Goal: Transaction & Acquisition: Purchase product/service

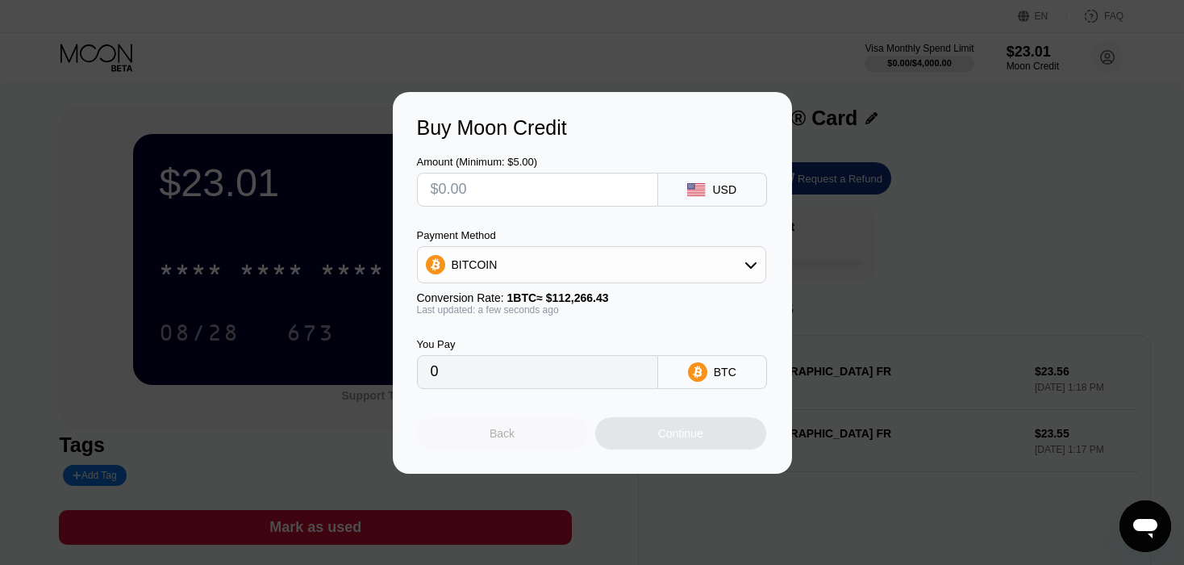
click at [500, 440] on div "Back" at bounding box center [502, 433] width 25 height 13
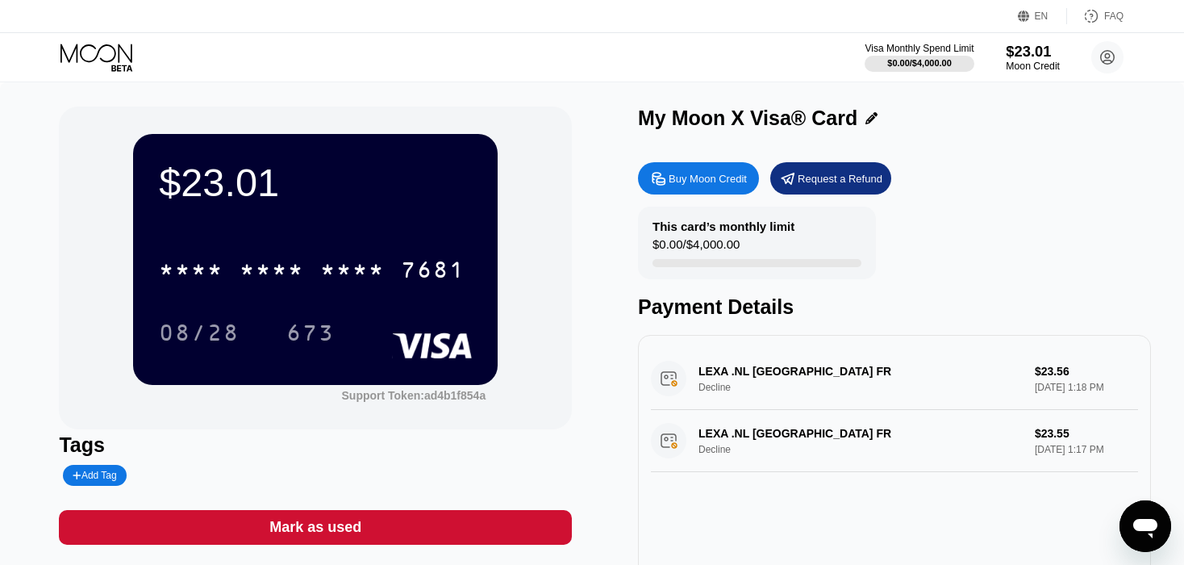
click at [1035, 61] on div "Moon Credit" at bounding box center [1033, 66] width 54 height 11
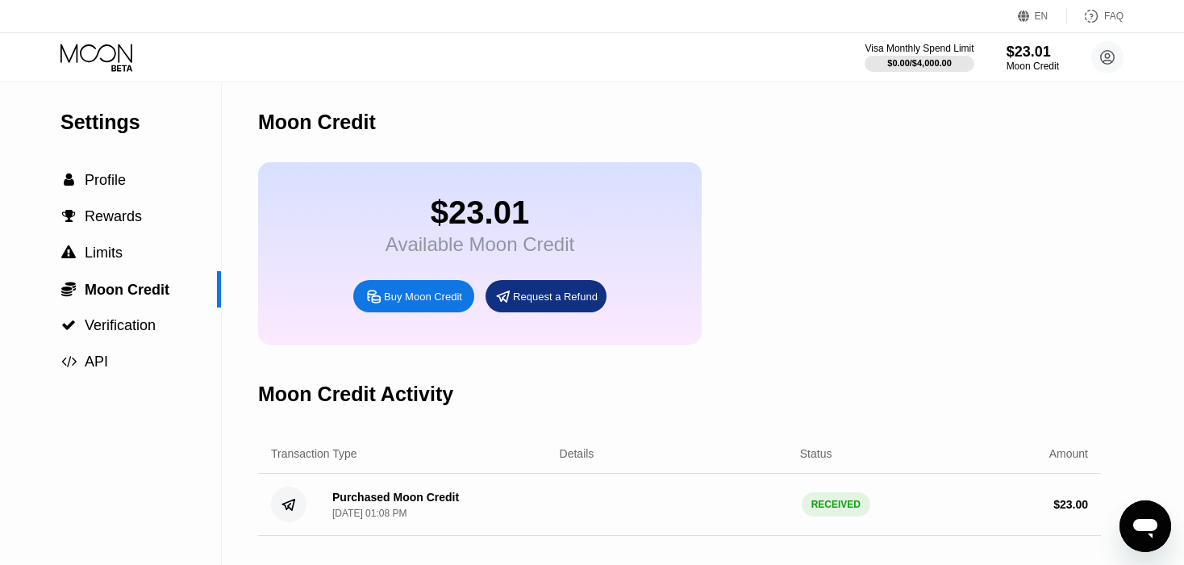
click at [409, 303] on div "Buy Moon Credit" at bounding box center [423, 297] width 78 height 14
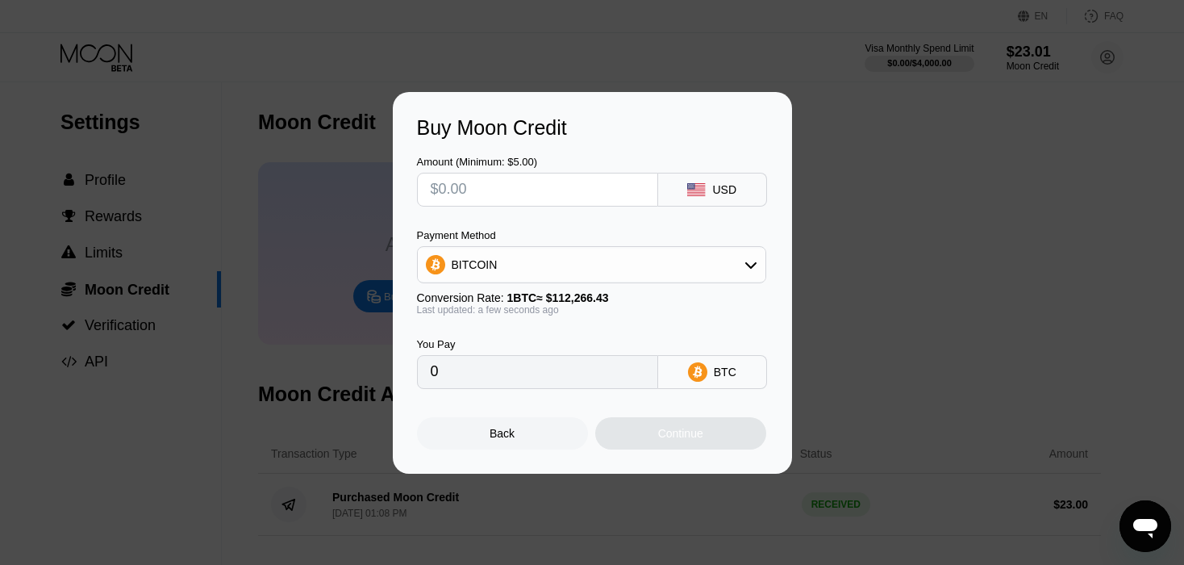
click at [499, 186] on input "text" at bounding box center [538, 189] width 214 height 32
type input "$5"
type input "0.00004454"
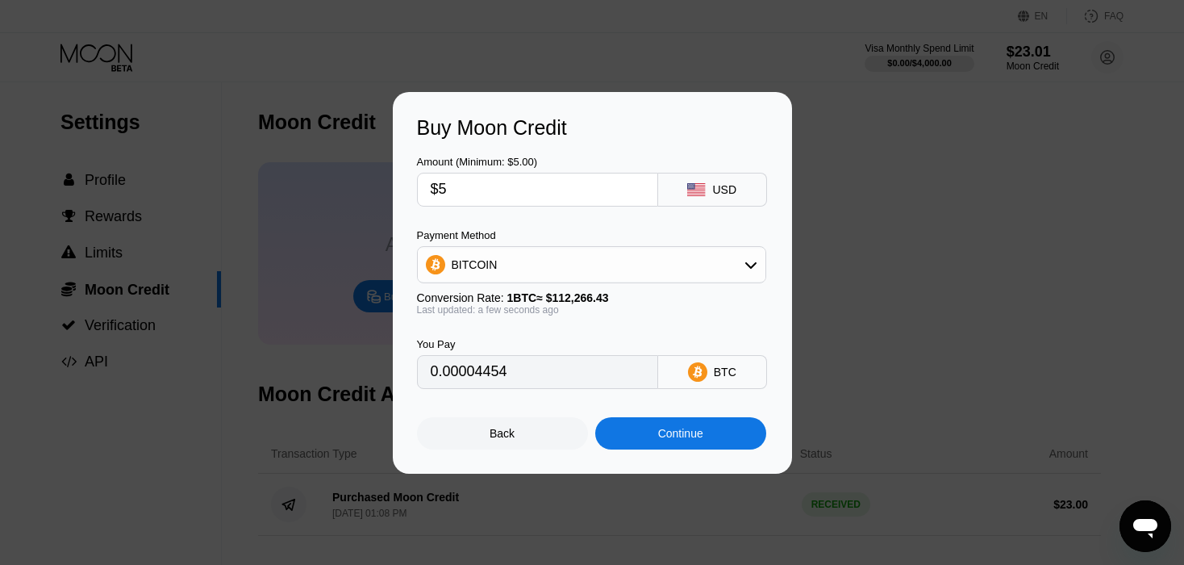
type input "$5"
click at [673, 440] on div "Continue" at bounding box center [680, 433] width 45 height 13
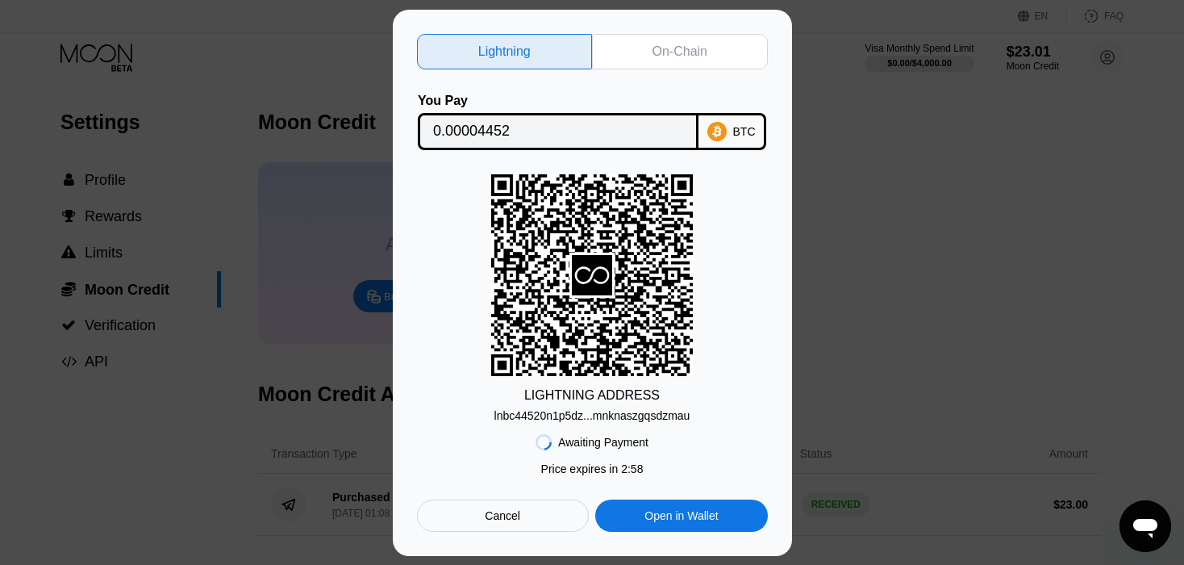
click at [695, 65] on div "Lightning On-Chain You Pay 0.00004452 BTC LIGHTNING ADDRESS lnbc44520n1p5dz...m…" at bounding box center [592, 283] width 351 height 498
click at [654, 34] on div "On-Chain" at bounding box center [680, 52] width 176 height 36
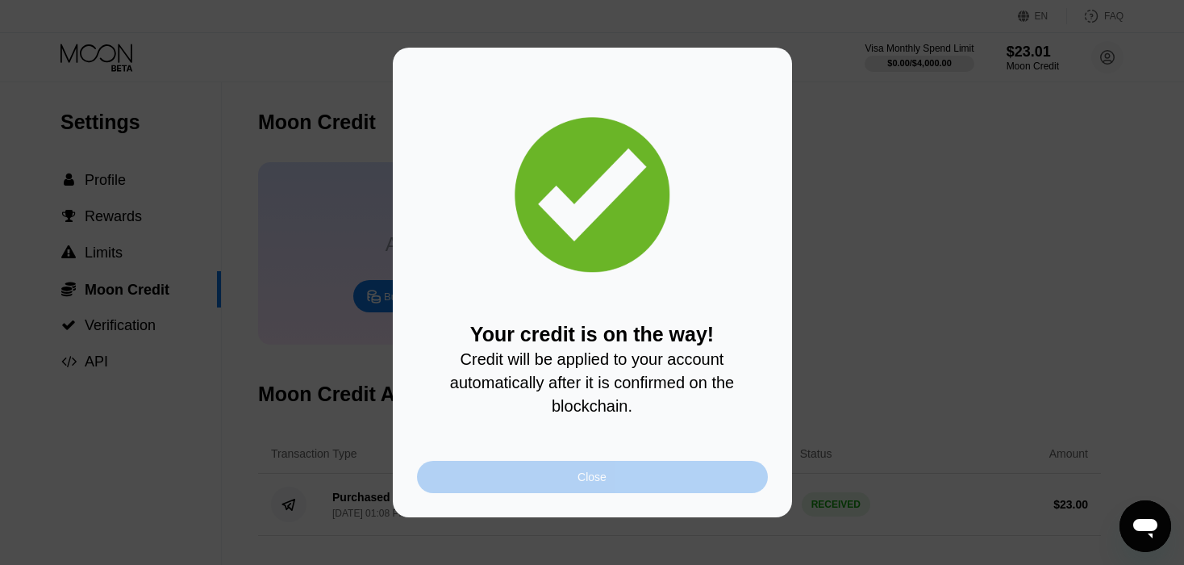
click at [520, 478] on div "Close" at bounding box center [592, 477] width 351 height 32
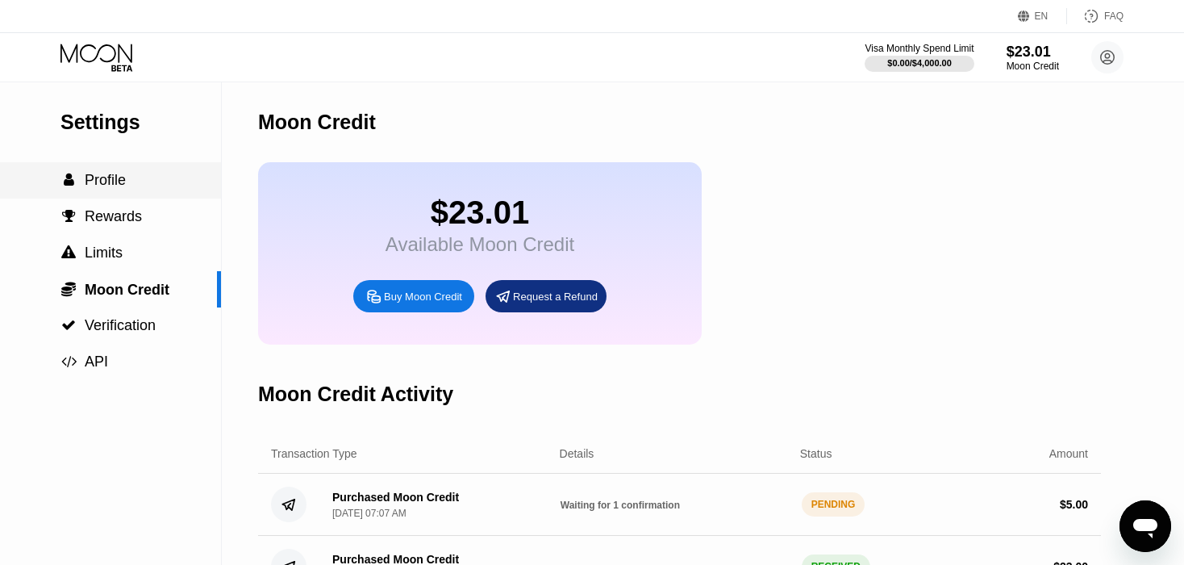
click at [90, 175] on span "Profile" at bounding box center [105, 180] width 41 height 16
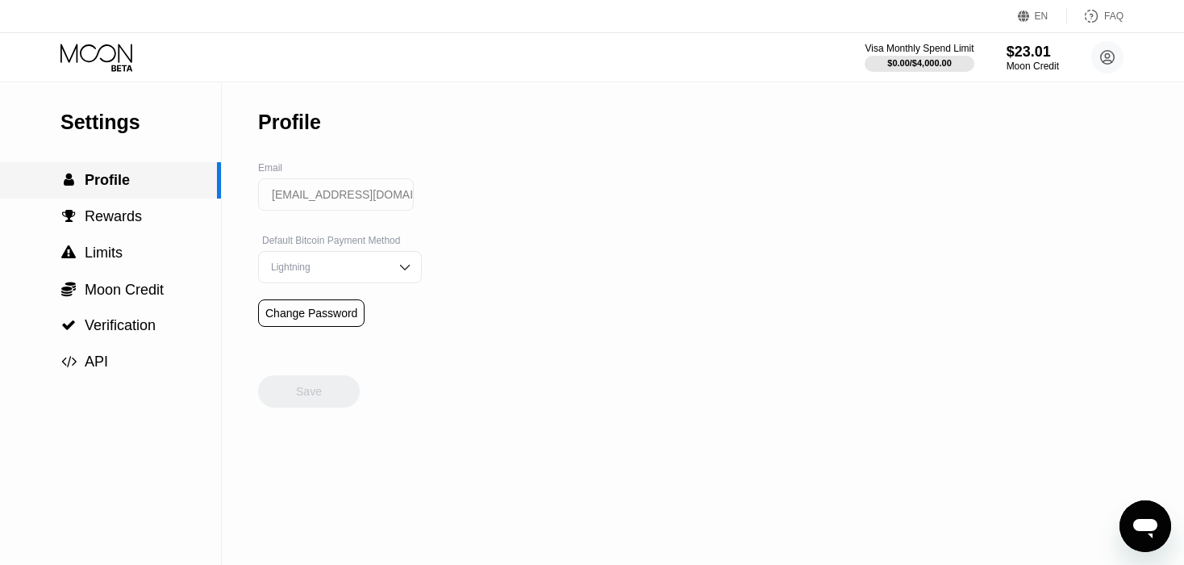
click at [90, 175] on span "Profile" at bounding box center [107, 180] width 45 height 16
click at [95, 65] on icon at bounding box center [98, 58] width 75 height 28
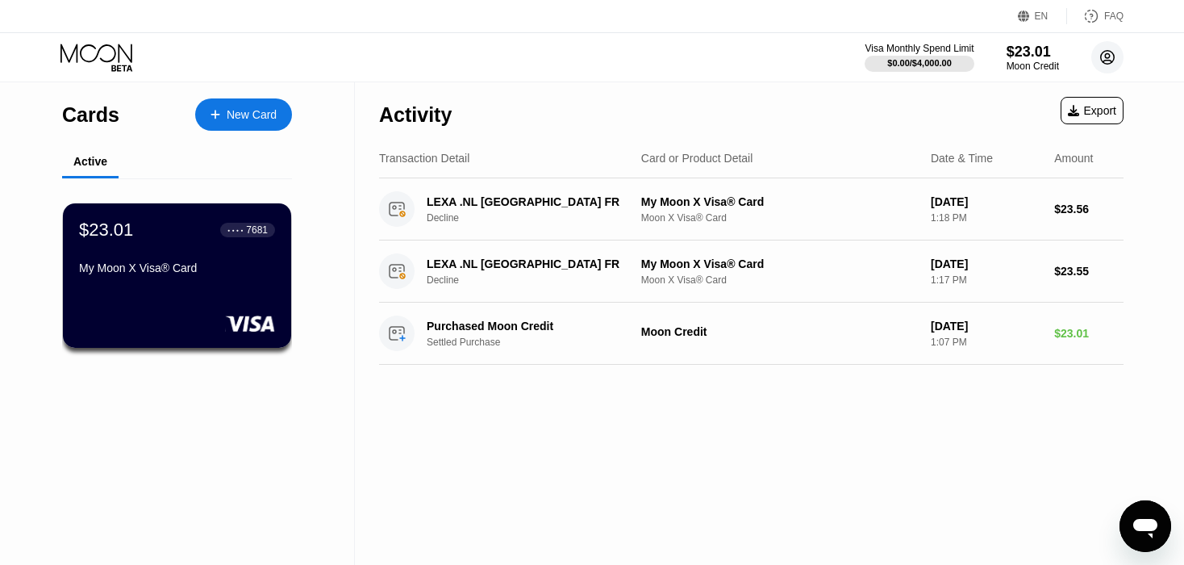
click at [1113, 56] on circle at bounding box center [1108, 57] width 32 height 32
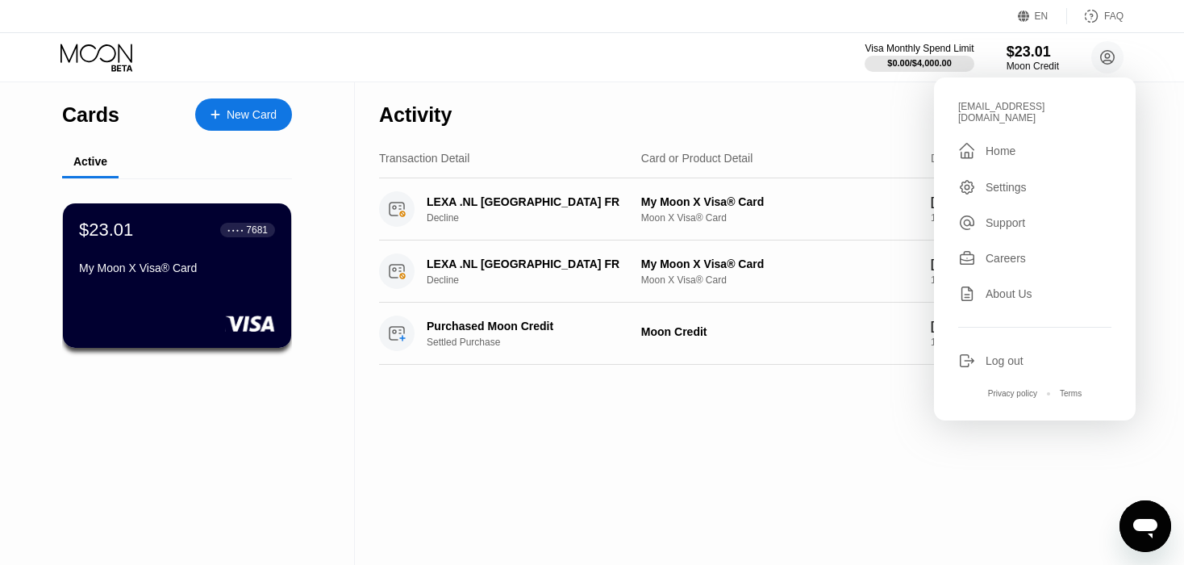
click at [1016, 128] on div "robertbrant83@outlook.com  Home Settings Support Careers About Us Log out Priv…" at bounding box center [1035, 248] width 202 height 343
click at [1000, 144] on div "Home" at bounding box center [1001, 150] width 30 height 13
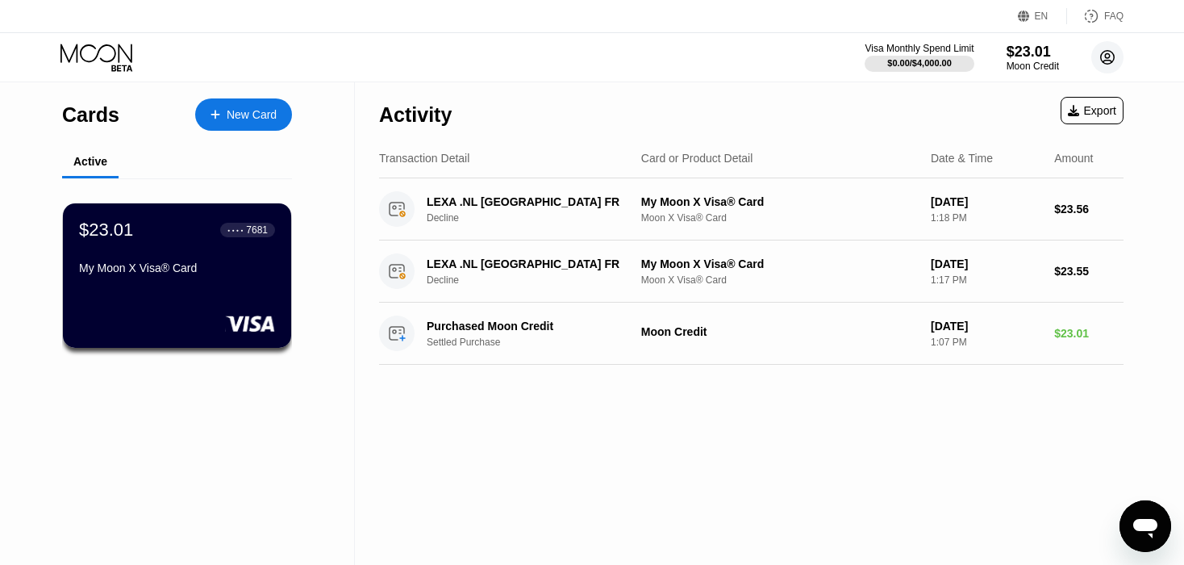
click at [1109, 56] on icon at bounding box center [1108, 57] width 9 height 9
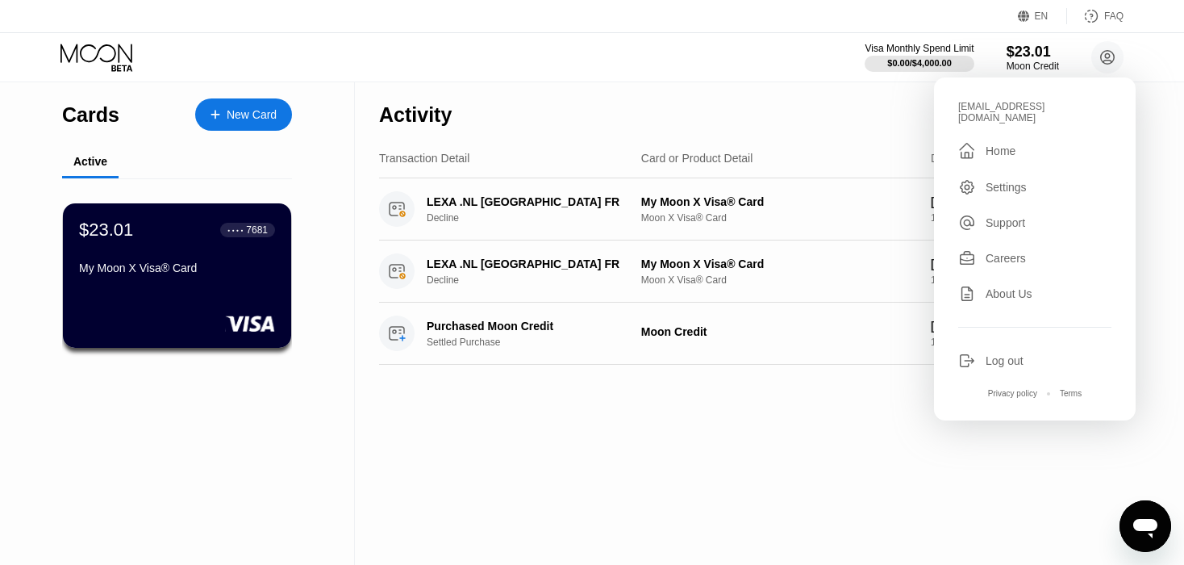
click at [995, 111] on div "[EMAIL_ADDRESS][DOMAIN_NAME]" at bounding box center [1035, 112] width 153 height 23
click at [883, 30] on div "EN Language Select an item Save FAQ" at bounding box center [592, 16] width 1184 height 33
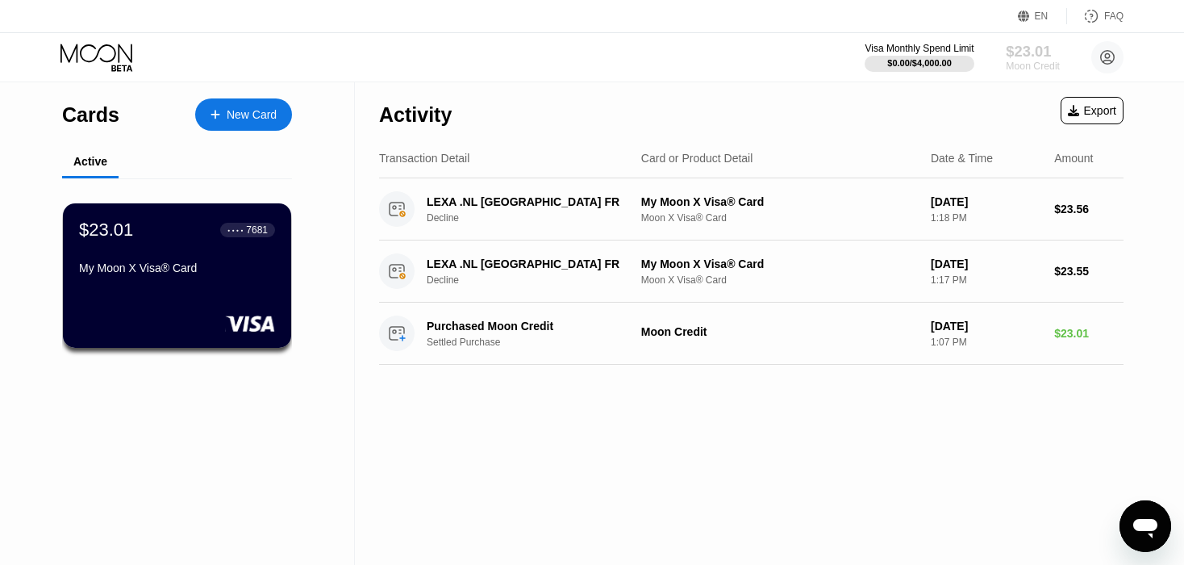
click at [1029, 49] on div "$23.01" at bounding box center [1033, 51] width 54 height 17
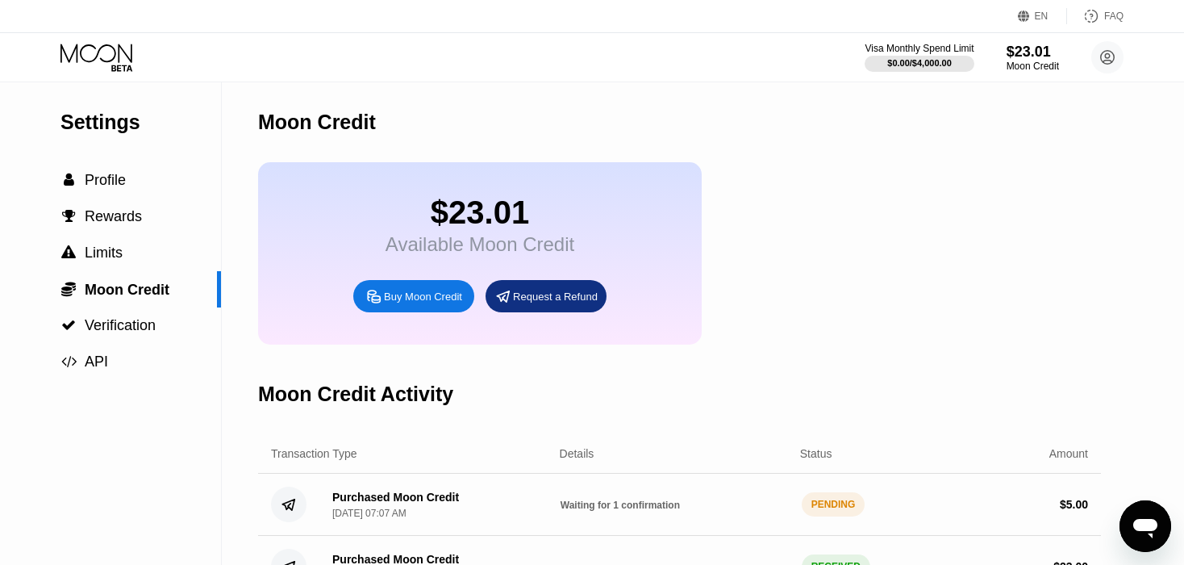
click at [380, 503] on div "Purchased Moon Credit" at bounding box center [395, 497] width 127 height 13
click at [370, 232] on div "$23.01 Available Moon Credit Buy Moon Credit Request a Refund" at bounding box center [480, 253] width 444 height 182
click at [428, 303] on div "Buy Moon Credit" at bounding box center [423, 297] width 78 height 14
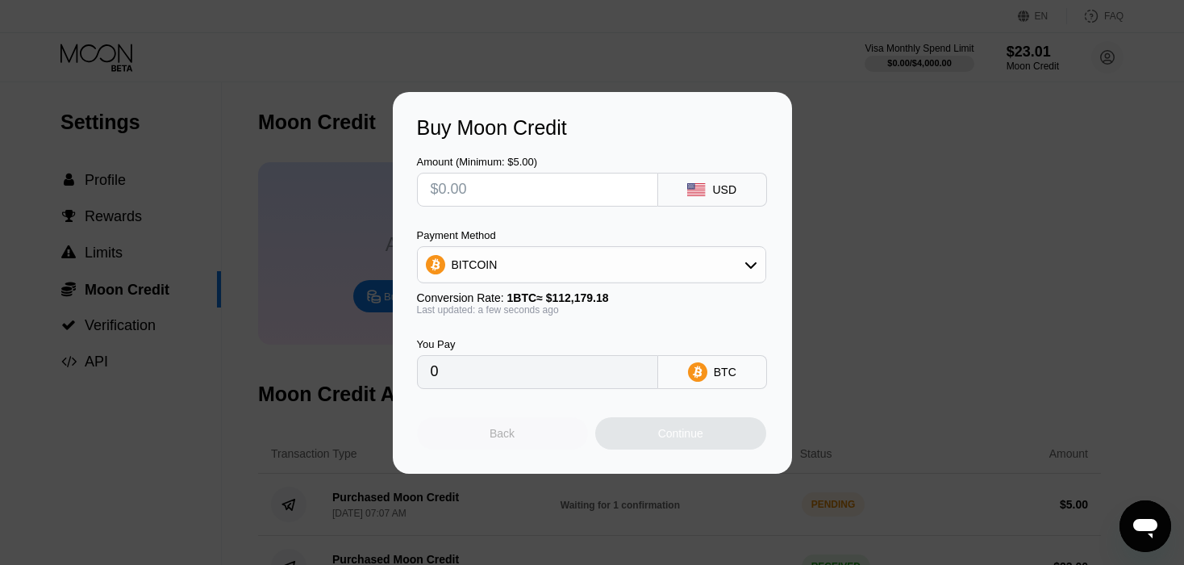
click at [491, 436] on div "Back" at bounding box center [502, 433] width 25 height 13
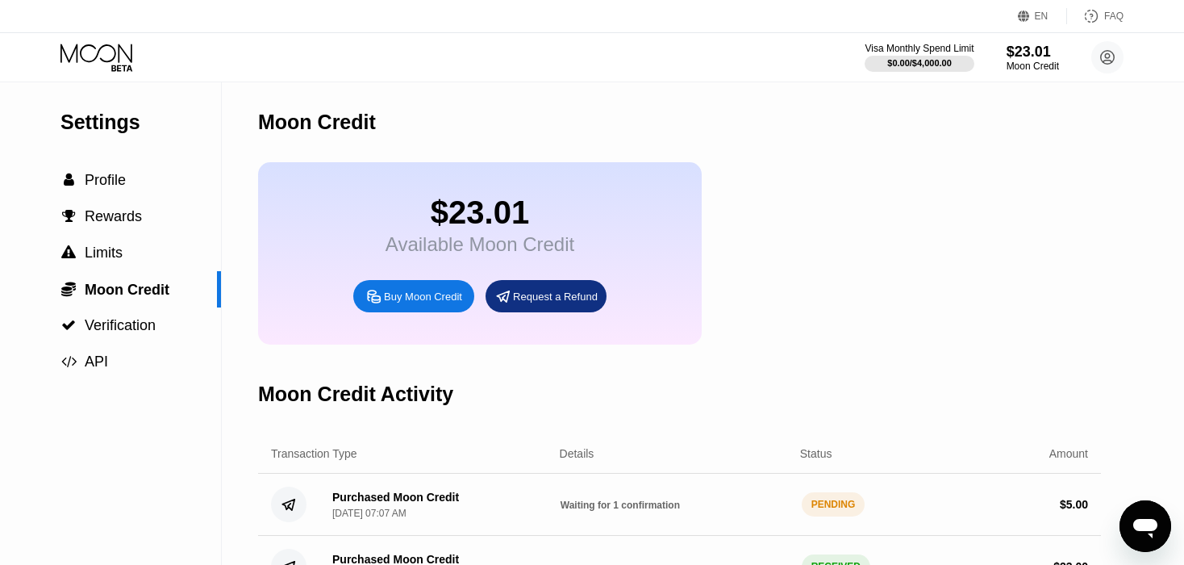
click at [542, 296] on div "Request a Refund" at bounding box center [546, 296] width 121 height 32
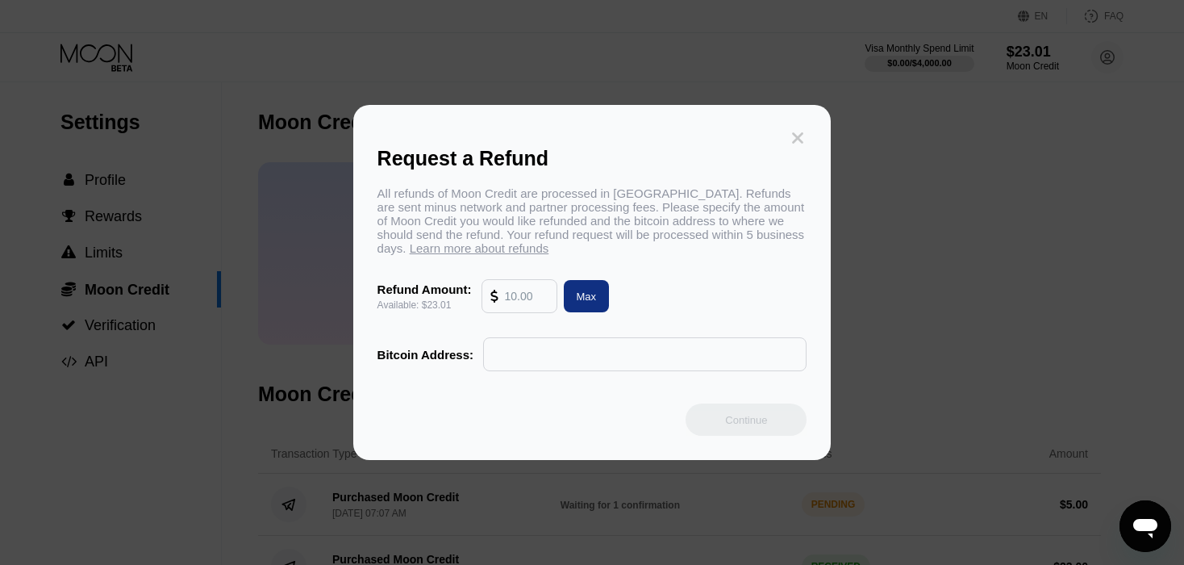
click at [796, 132] on icon at bounding box center [798, 137] width 11 height 11
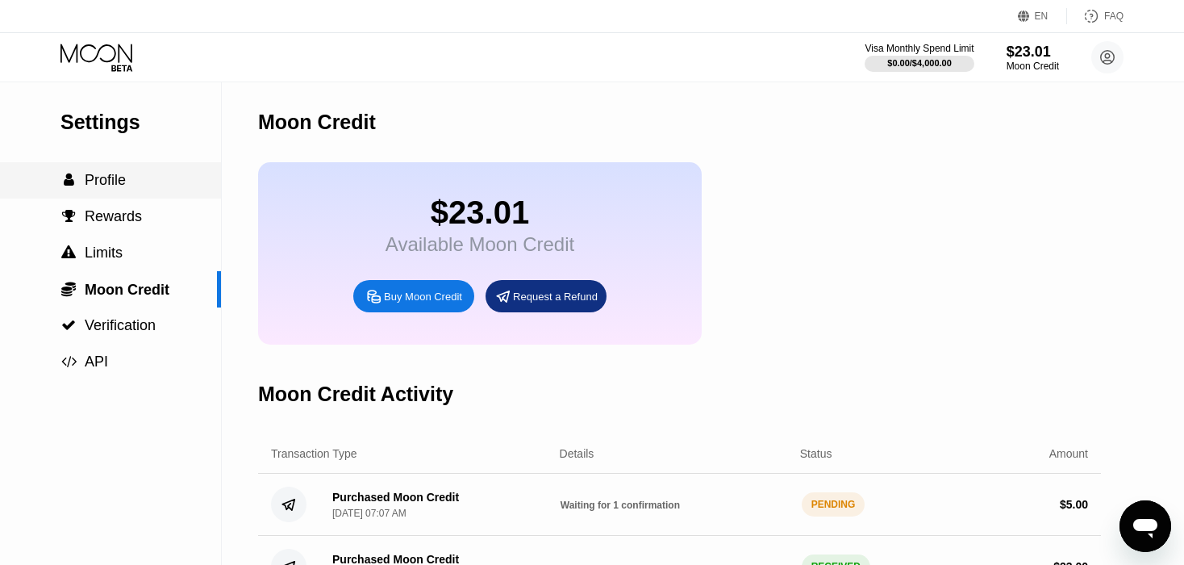
click at [100, 178] on span "Profile" at bounding box center [105, 180] width 41 height 16
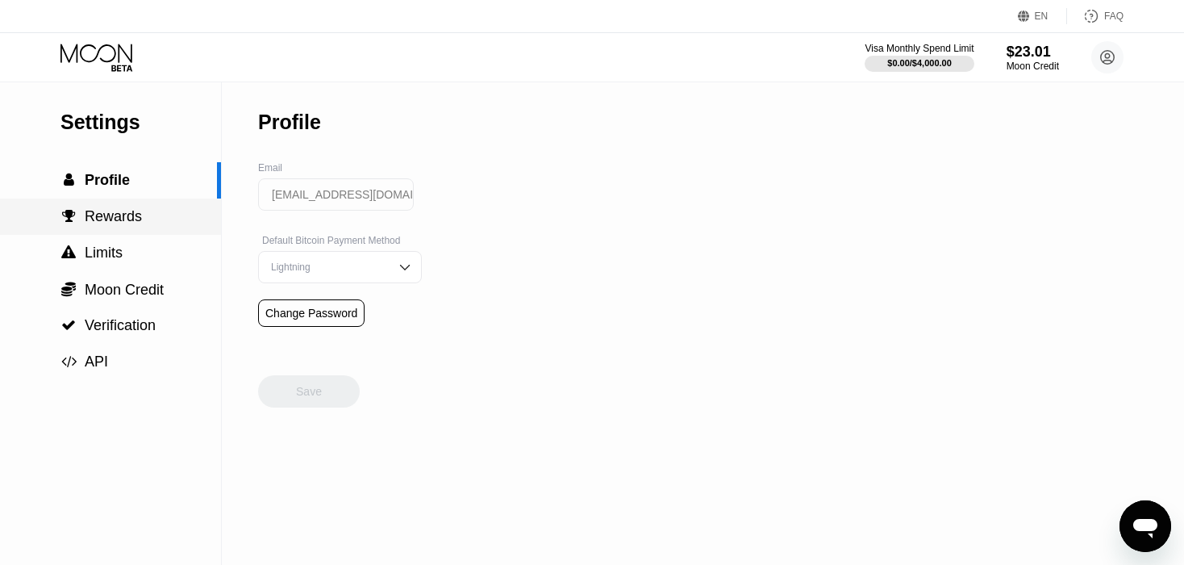
click at [100, 210] on div " Rewards" at bounding box center [110, 216] width 221 height 36
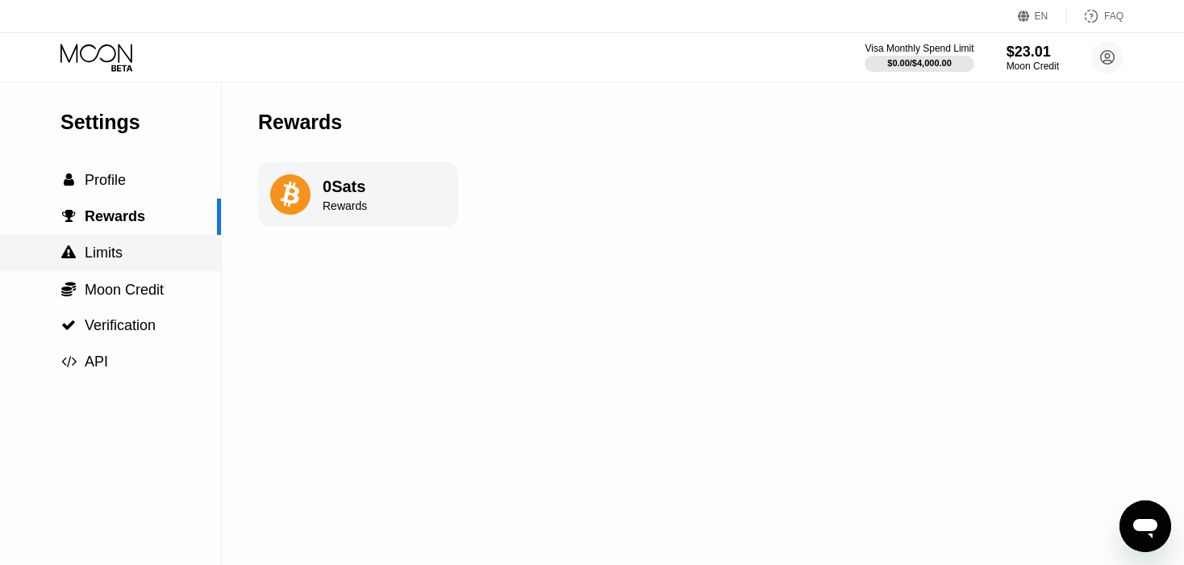
click at [116, 241] on div " Limits" at bounding box center [110, 253] width 221 height 36
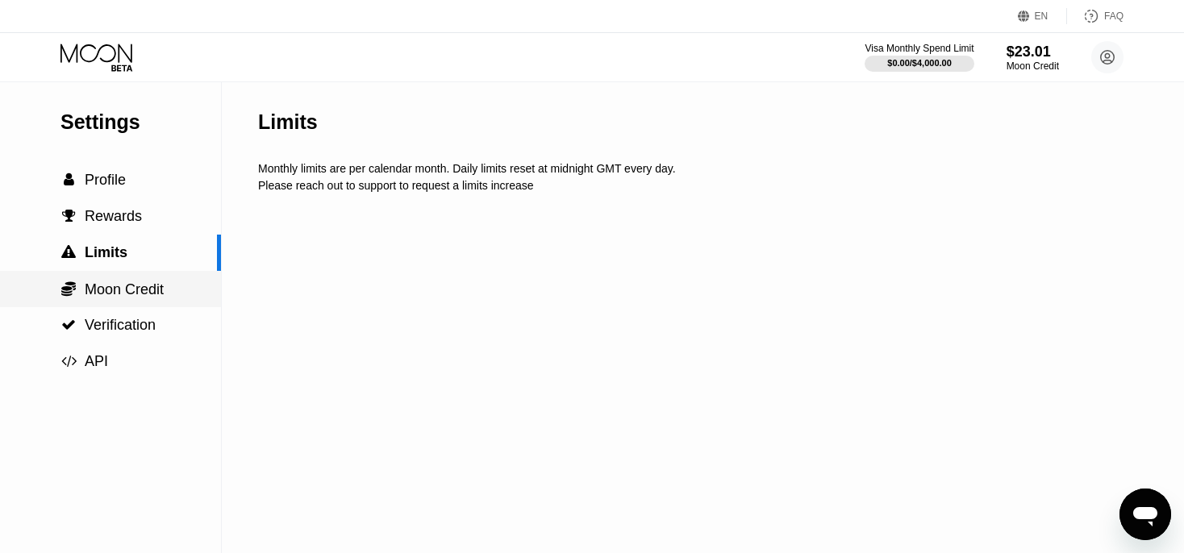
click at [136, 292] on span "Moon Credit" at bounding box center [124, 290] width 79 height 16
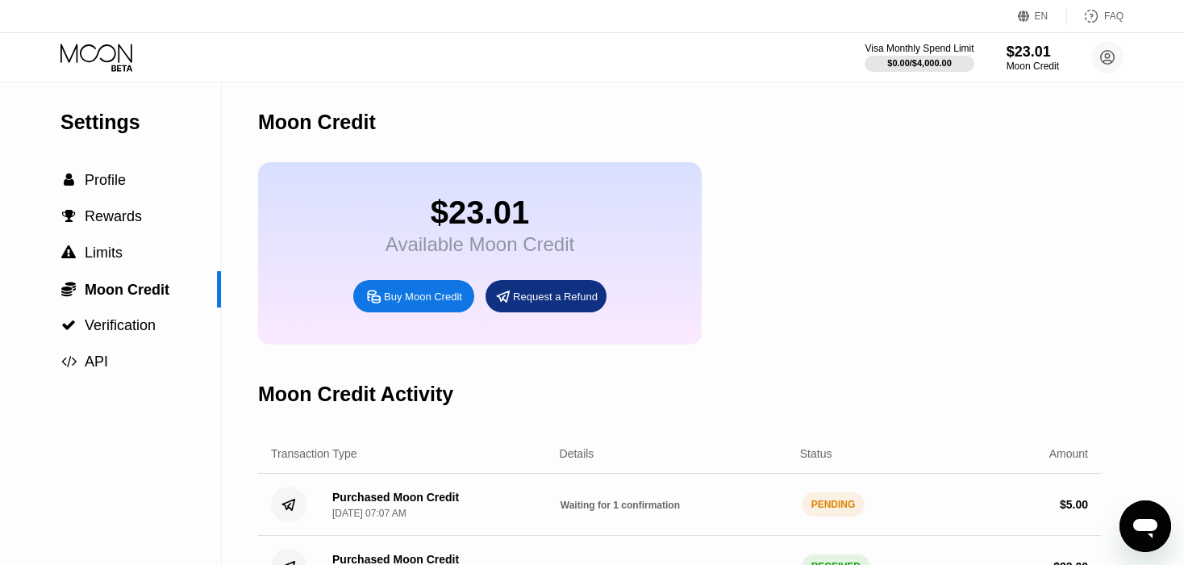
click at [637, 534] on div "Purchased Moon Credit Sep 22, 2025, 07:07 AM Waiting for 1 confirmation PENDING…" at bounding box center [679, 505] width 843 height 62
click at [378, 503] on div "Purchased Moon Credit" at bounding box center [395, 497] width 127 height 13
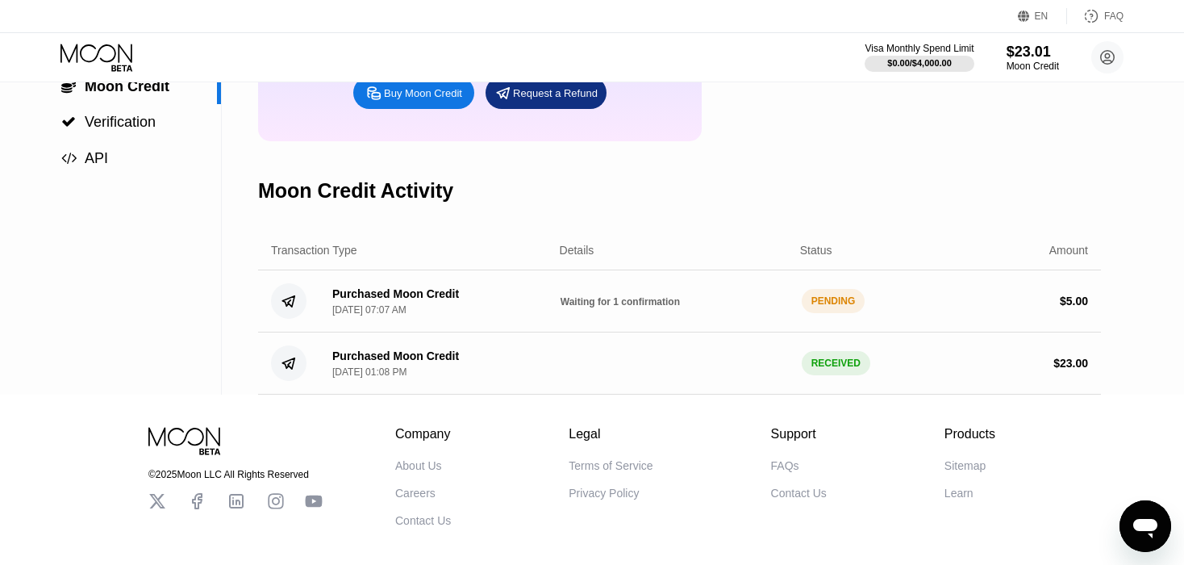
scroll to position [208, 0]
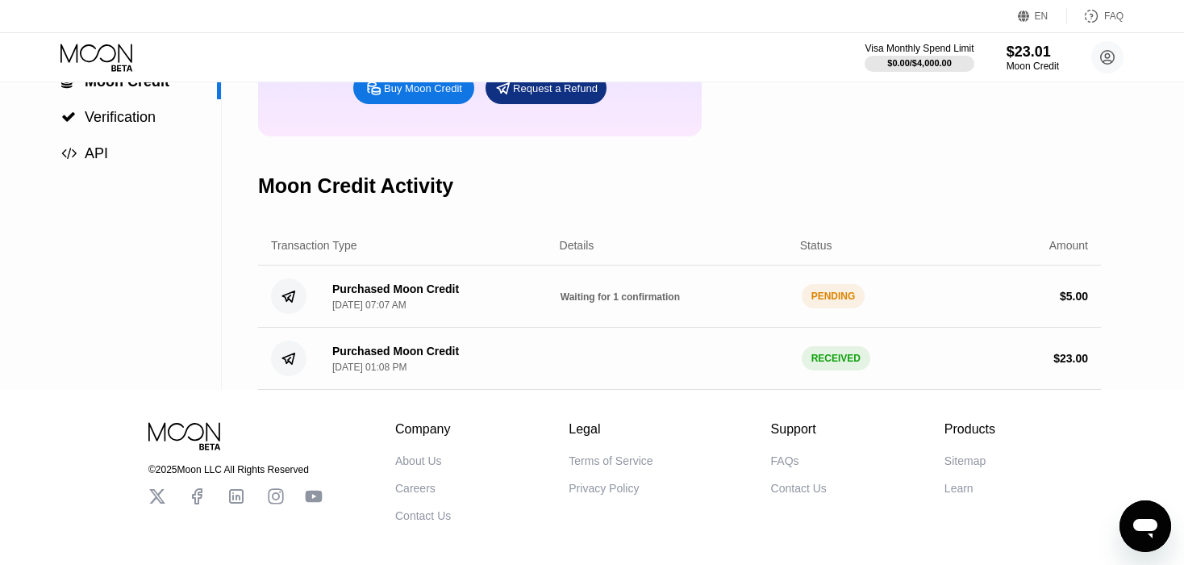
click at [357, 295] on div "Purchased Moon Credit" at bounding box center [395, 288] width 127 height 13
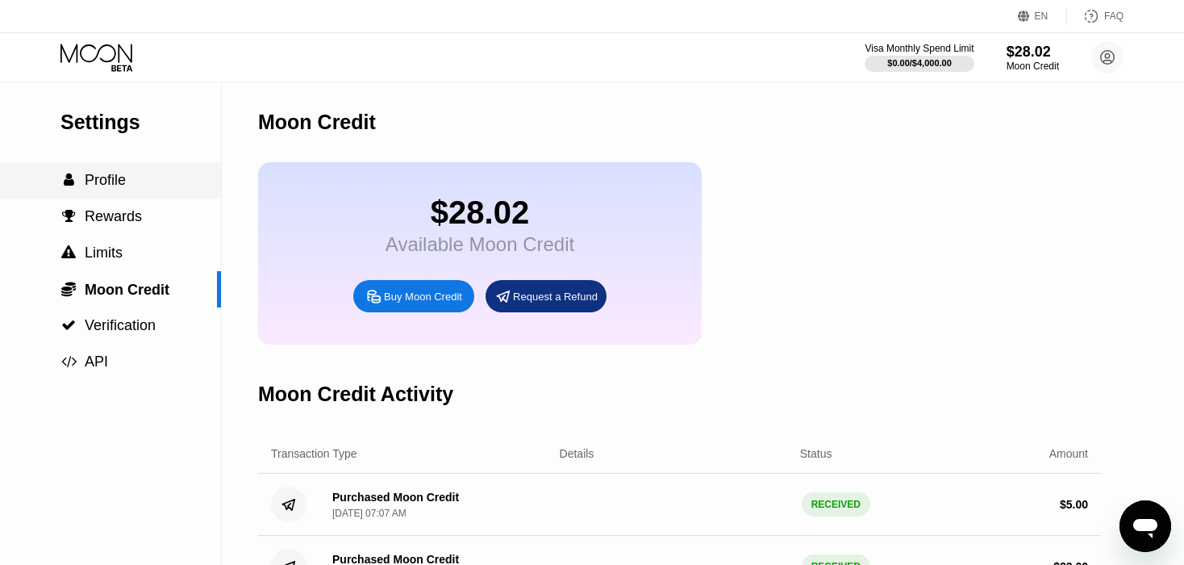
click at [94, 185] on span "Profile" at bounding box center [105, 180] width 41 height 16
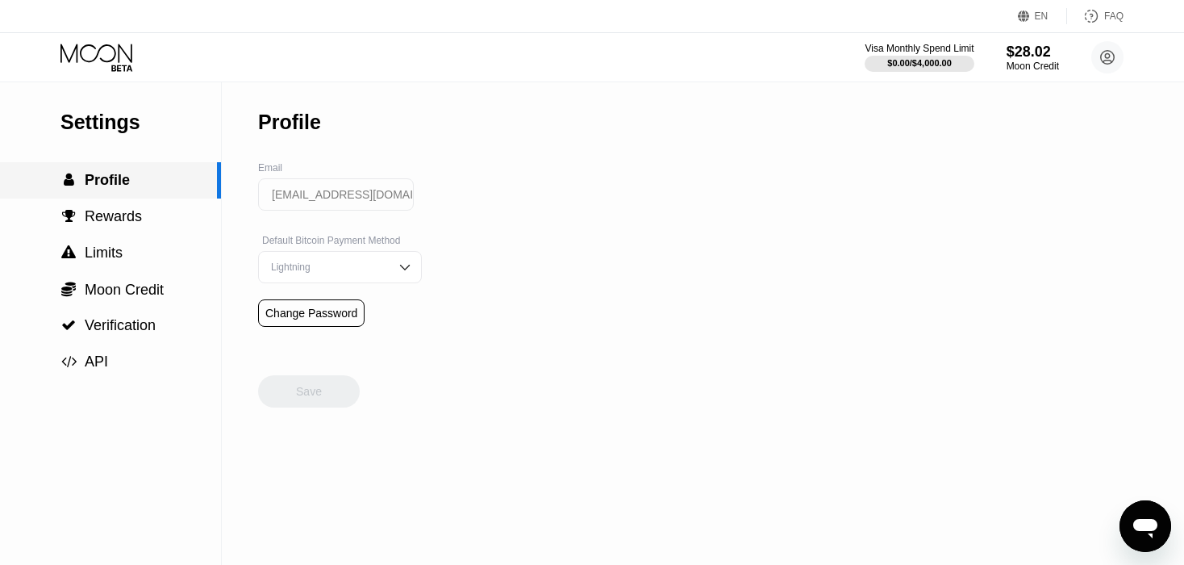
click at [94, 185] on span "Profile" at bounding box center [107, 180] width 45 height 16
click at [1117, 61] on circle at bounding box center [1108, 57] width 32 height 32
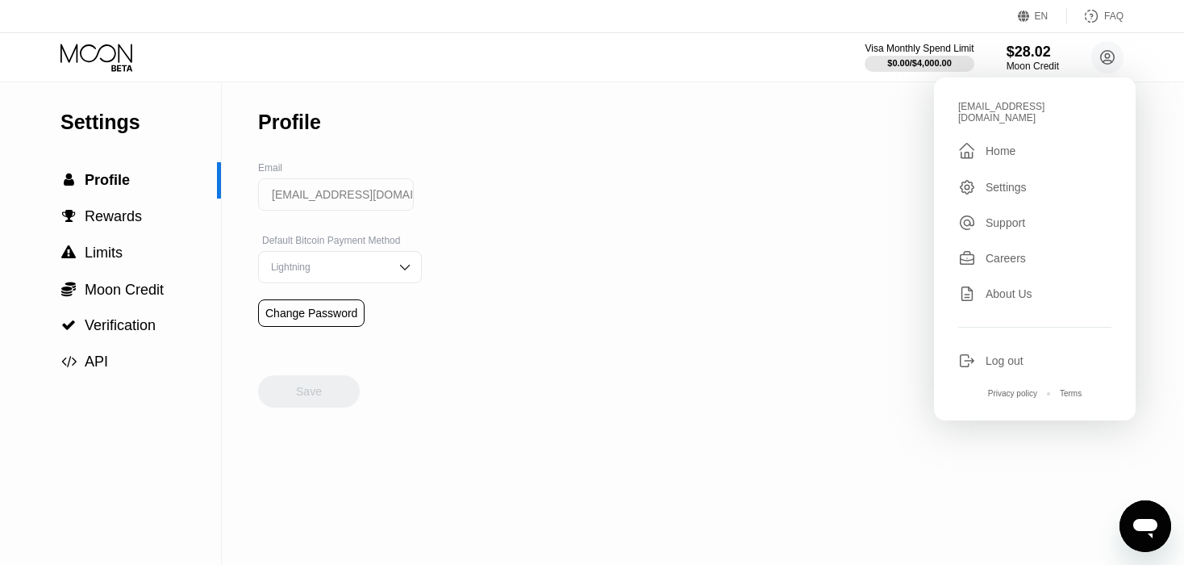
click at [1017, 141] on div " Home" at bounding box center [1035, 150] width 153 height 19
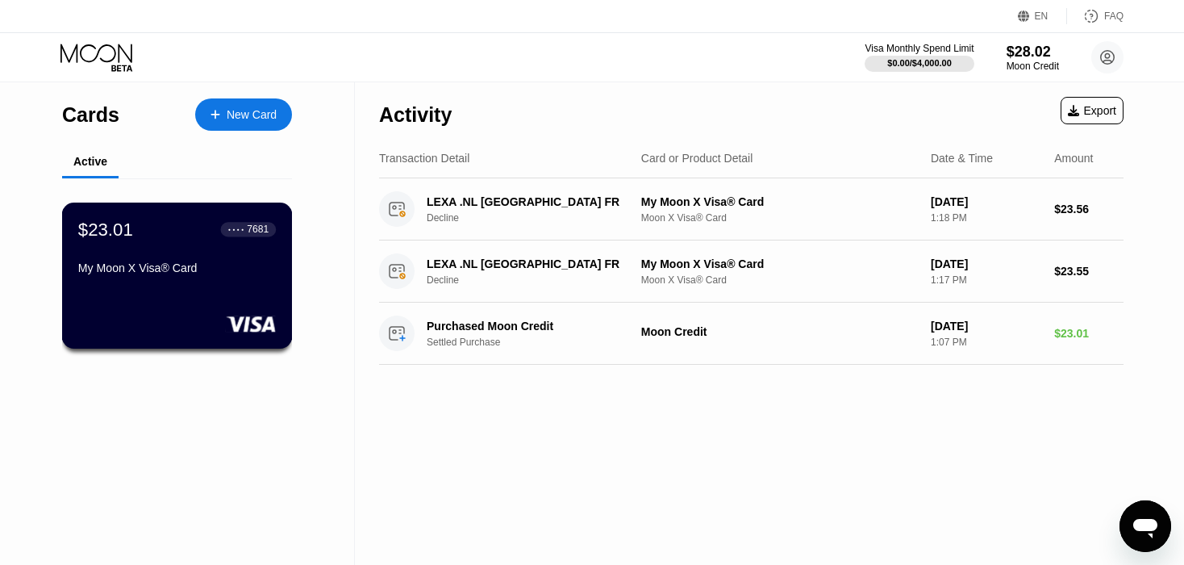
click at [128, 274] on div "My Moon X Visa® Card" at bounding box center [177, 267] width 198 height 13
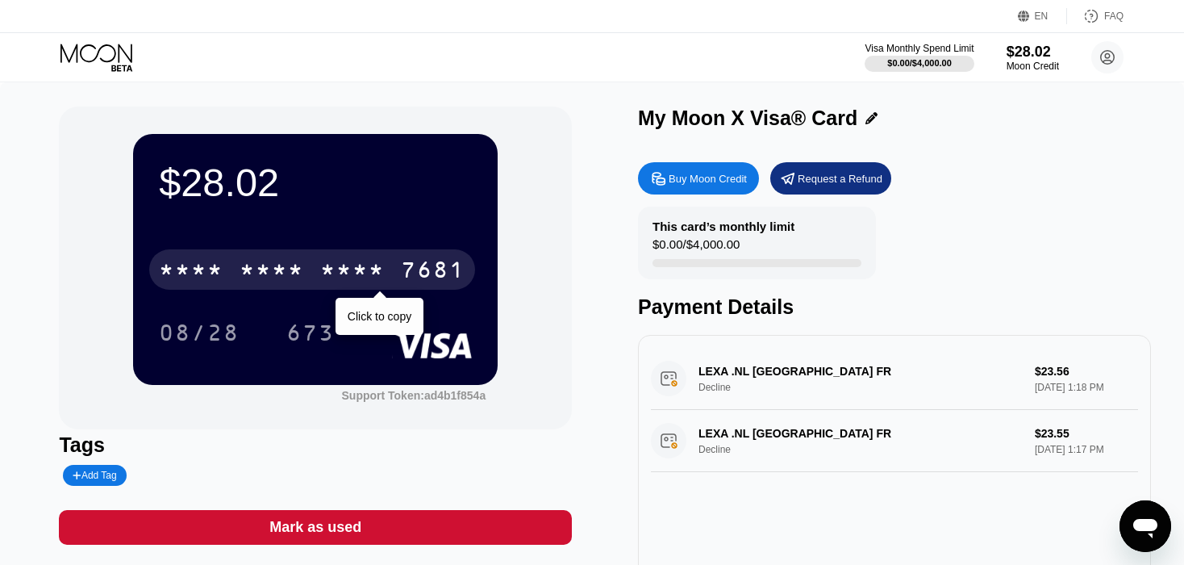
click at [257, 259] on div "* * * * * * * * * * * * 7681" at bounding box center [312, 269] width 326 height 40
click at [278, 272] on div "6500" at bounding box center [272, 272] width 65 height 26
click at [278, 272] on div "* * * *" at bounding box center [272, 272] width 65 height 26
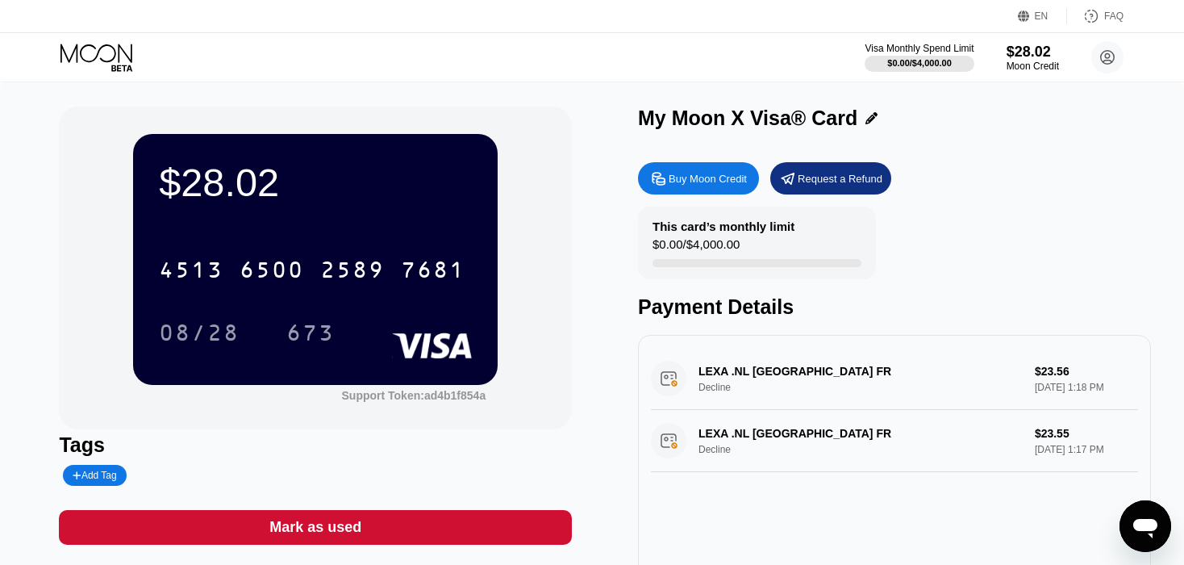
click at [553, 194] on div "$28.02 4513 6500 2589 7681 08/28 673 Support Token: ad4b1f854a" at bounding box center [315, 268] width 513 height 323
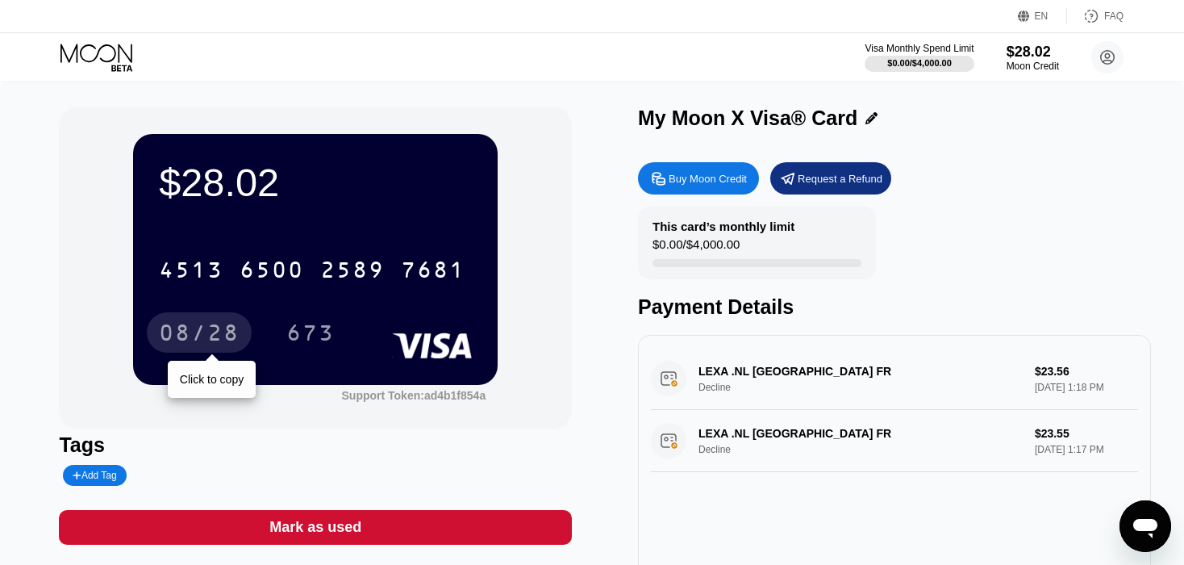
click at [201, 336] on div "08/28" at bounding box center [199, 335] width 81 height 26
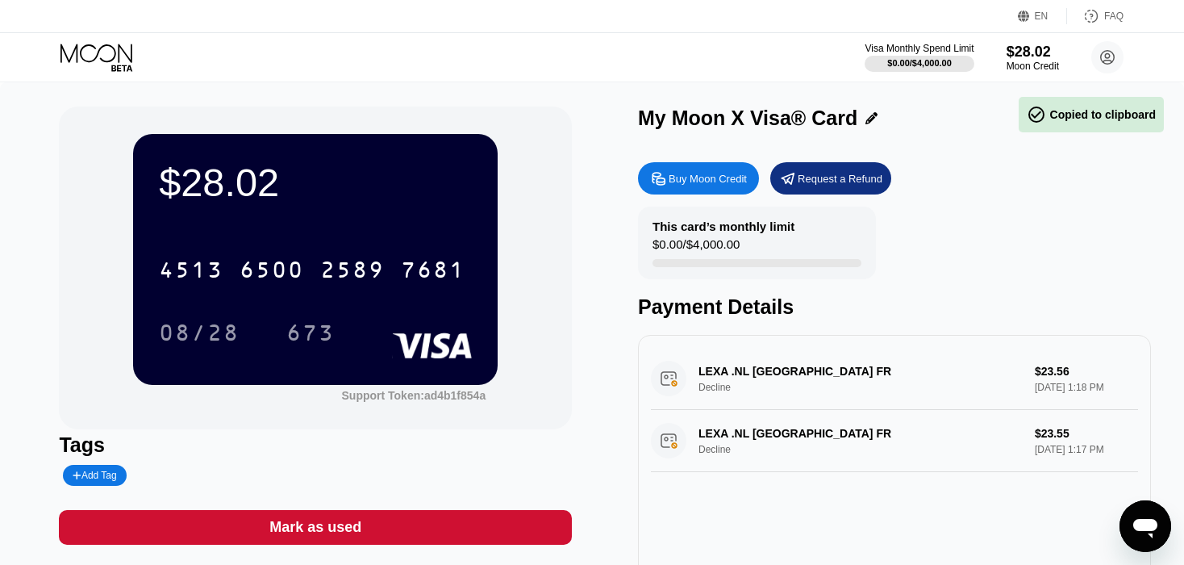
click at [593, 331] on div "$28.02 4513 6500 2589 7681 08/28 673 Support Token: ad4b1f854a Tags Add Tag Mar…" at bounding box center [592, 362] width 1066 height 511
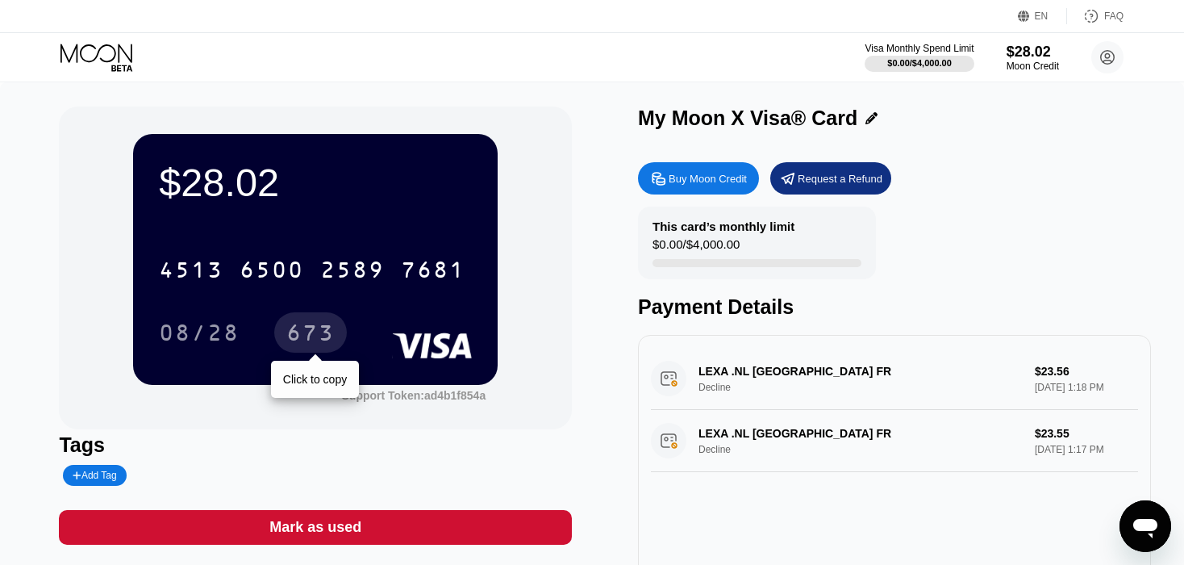
click at [311, 331] on div "673" at bounding box center [310, 335] width 48 height 26
click at [566, 295] on div "$28.02 4513 6500 2589 7681 08/28 673 Support Token: ad4b1f854a" at bounding box center [315, 268] width 513 height 323
